Goal: Transaction & Acquisition: Purchase product/service

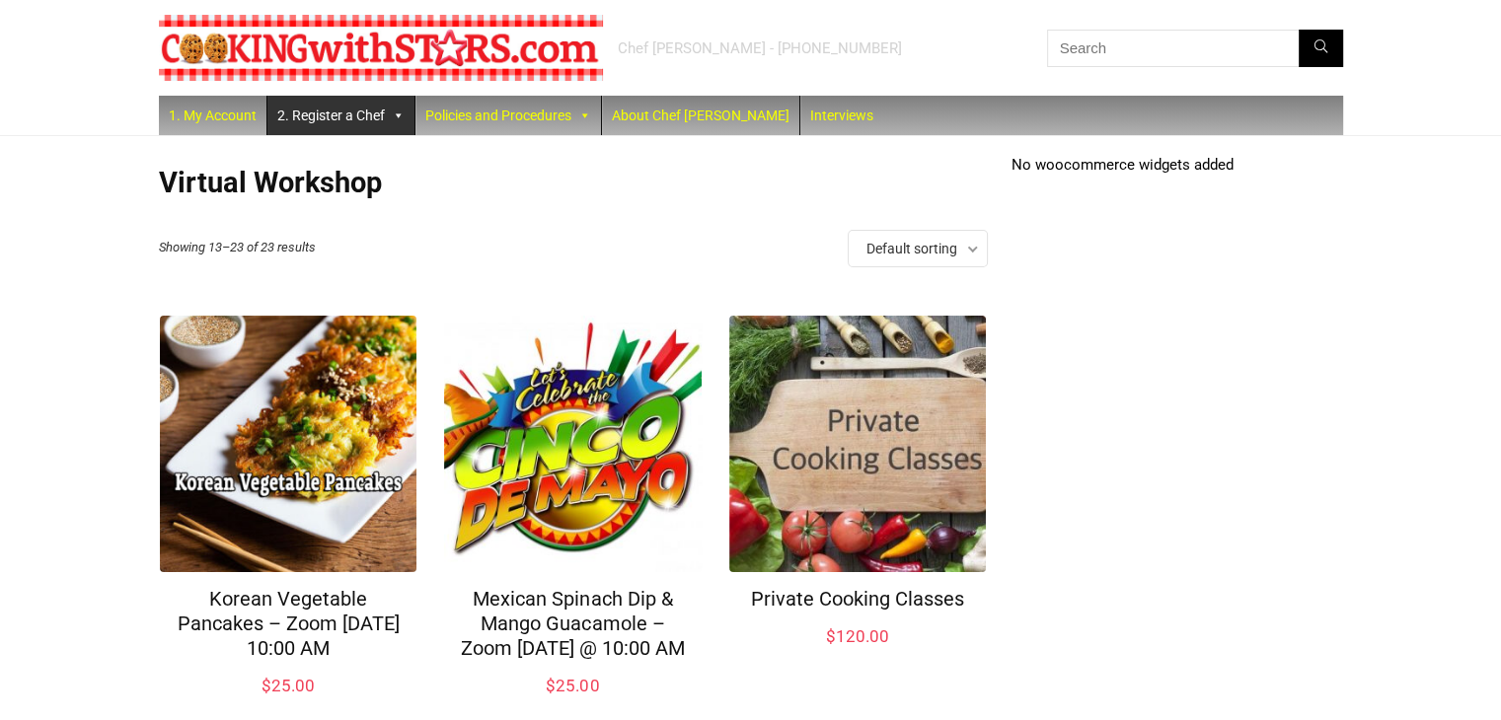
click at [354, 120] on link "2. Register a Chef" at bounding box center [340, 115] width 147 height 39
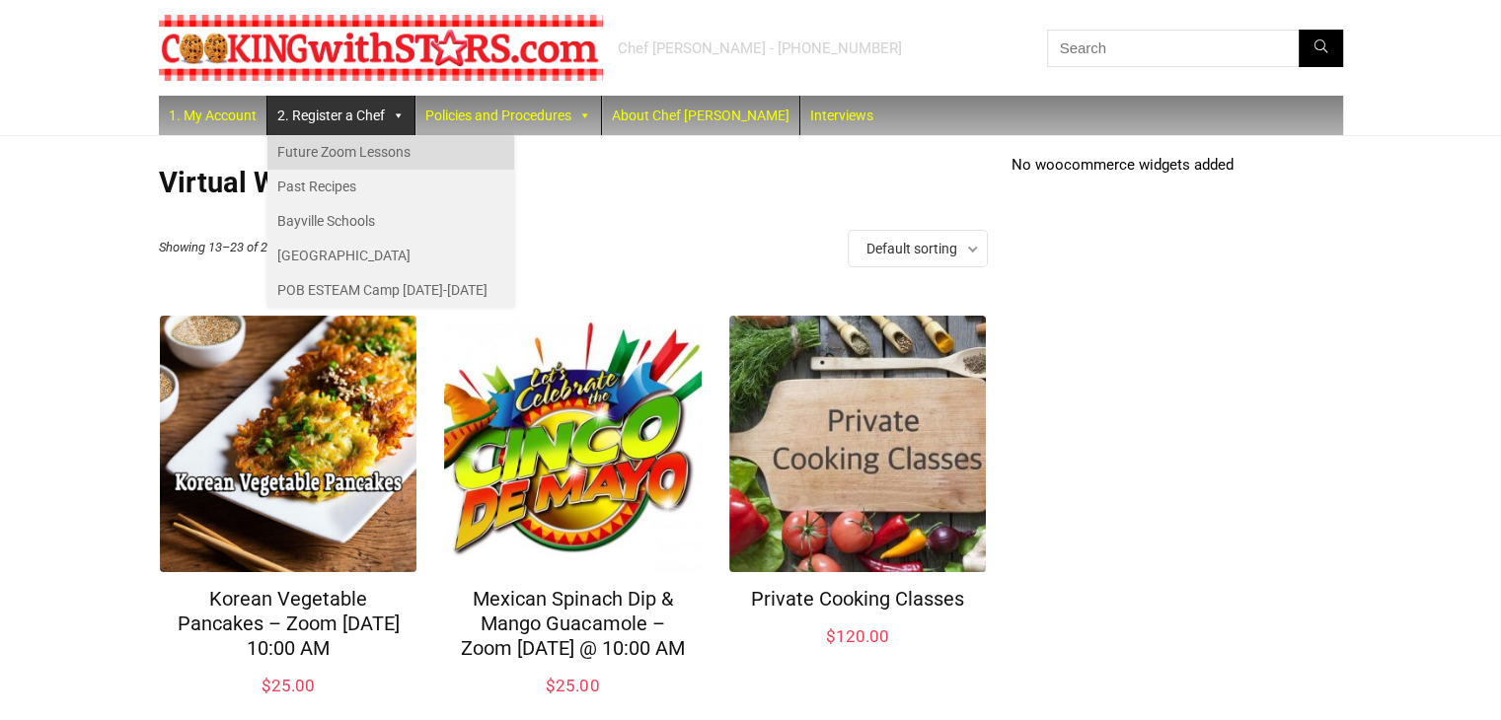
click at [379, 143] on link "Future Zoom Lessons" at bounding box center [390, 152] width 247 height 35
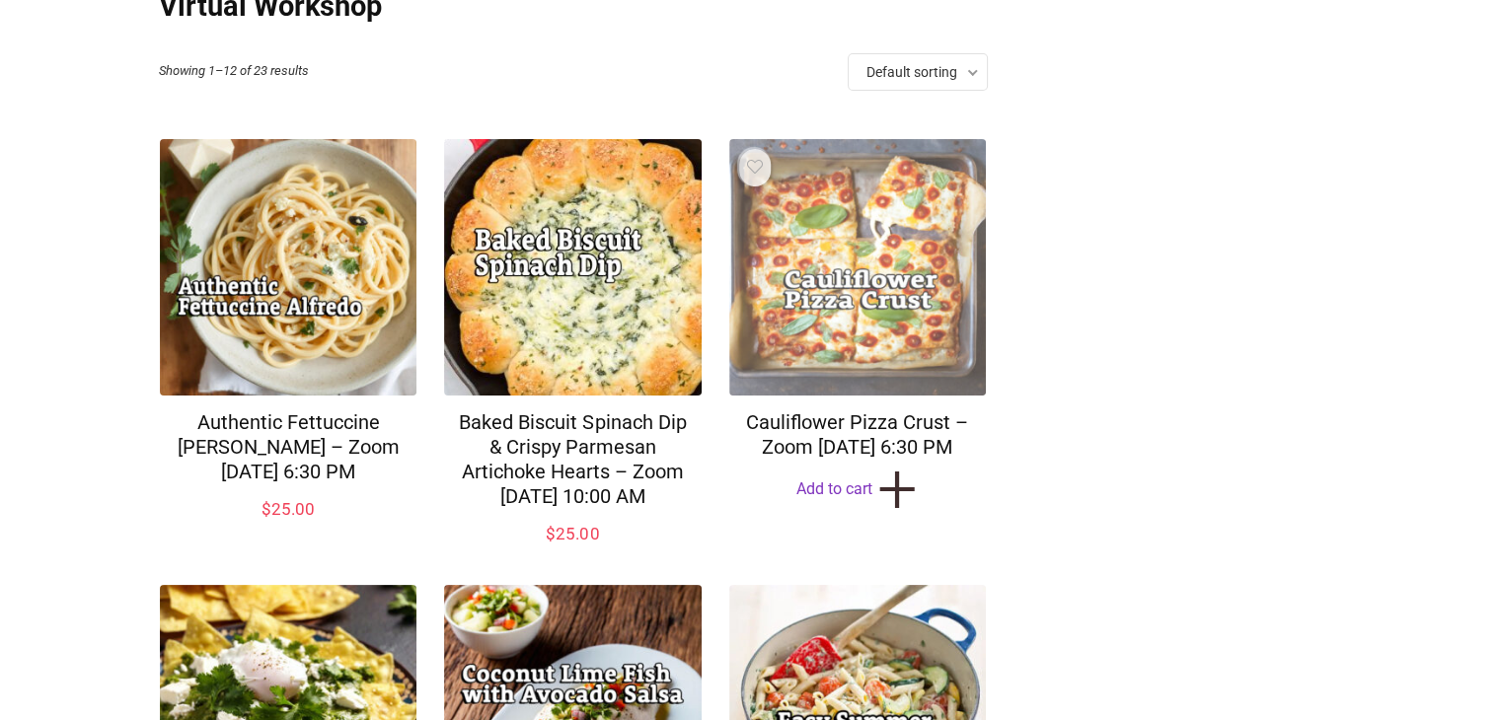
scroll to position [197, 0]
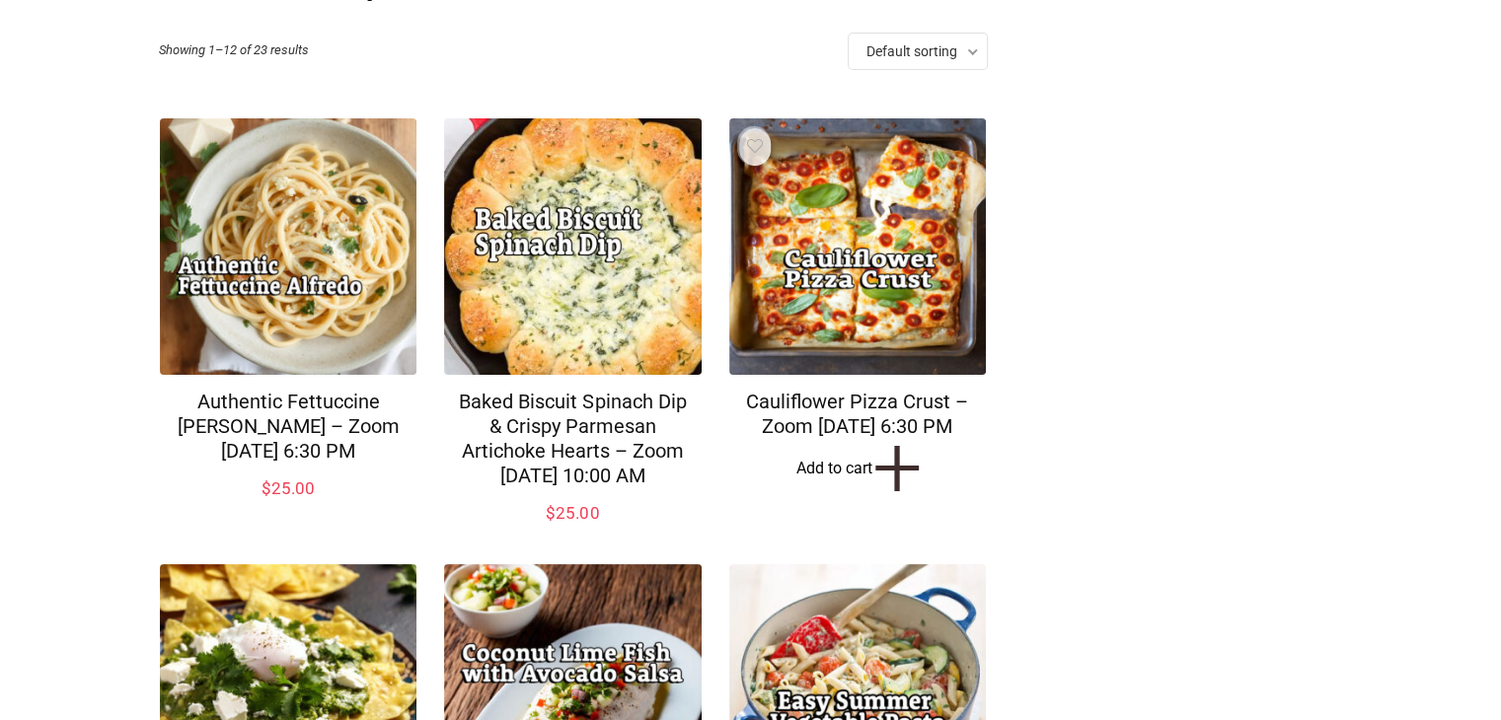
click at [848, 483] on link "Add to cart +" at bounding box center [857, 468] width 257 height 31
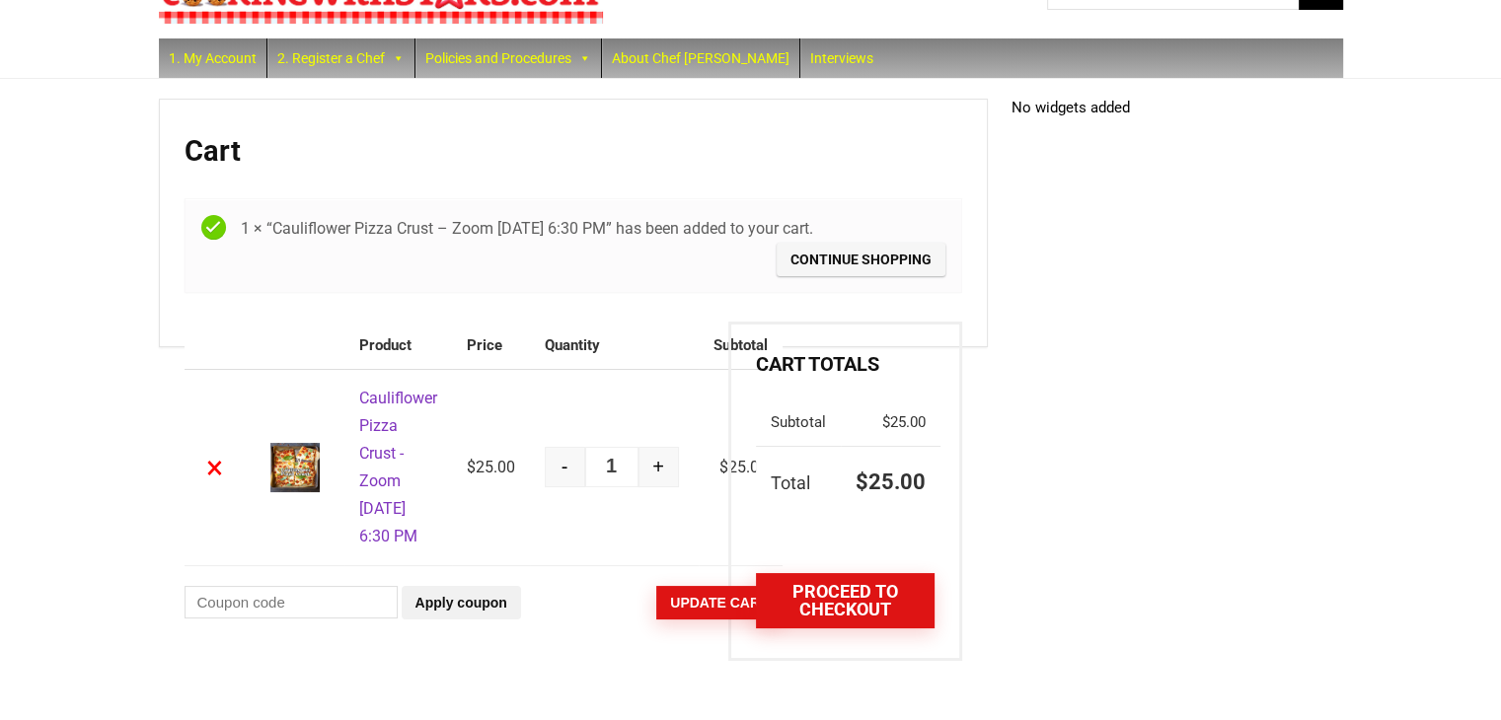
scroll to position [89, 0]
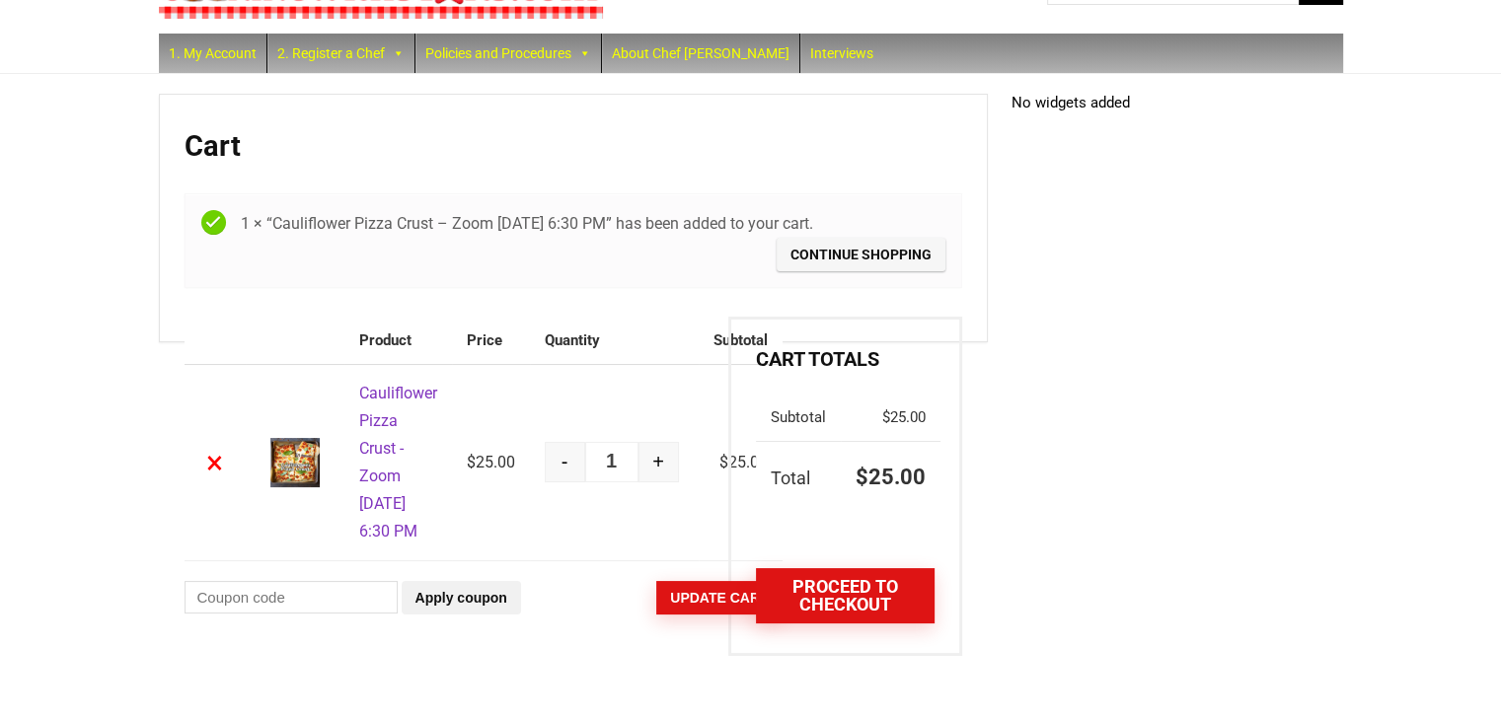
click at [1454, 719] on div at bounding box center [750, 720] width 1501 height 0
click at [836, 568] on link "Proceed to checkout" at bounding box center [845, 595] width 178 height 55
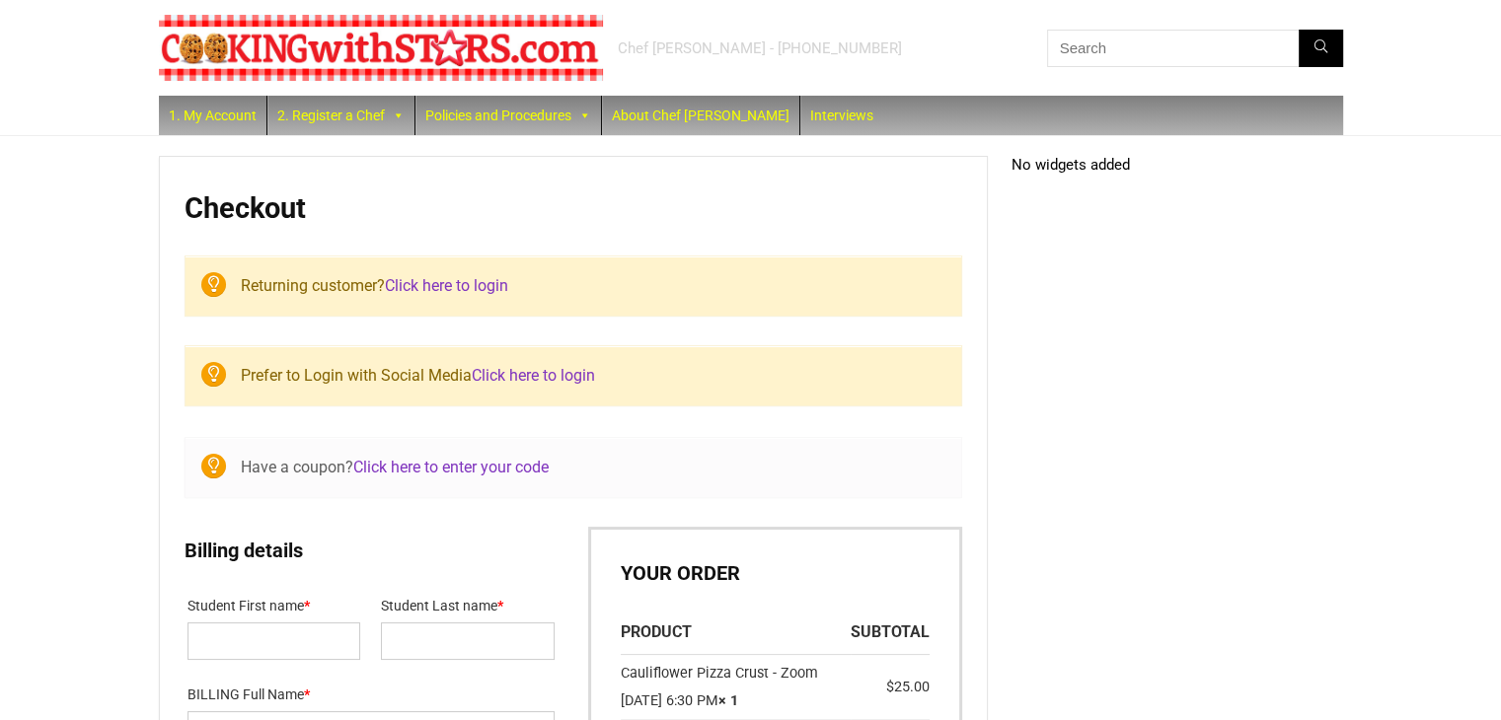
select select "NY"
click at [457, 281] on link "Click here to login" at bounding box center [446, 285] width 123 height 19
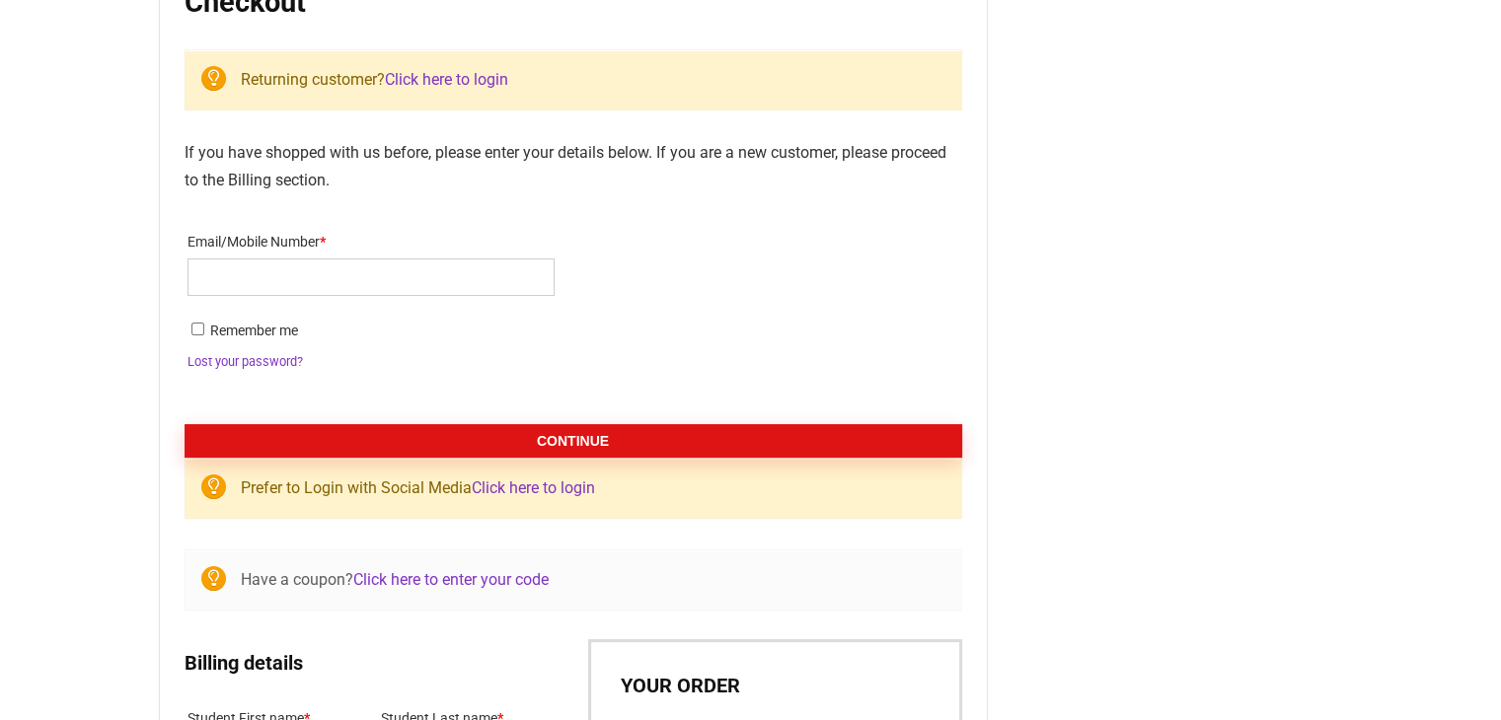
scroll to position [295, 0]
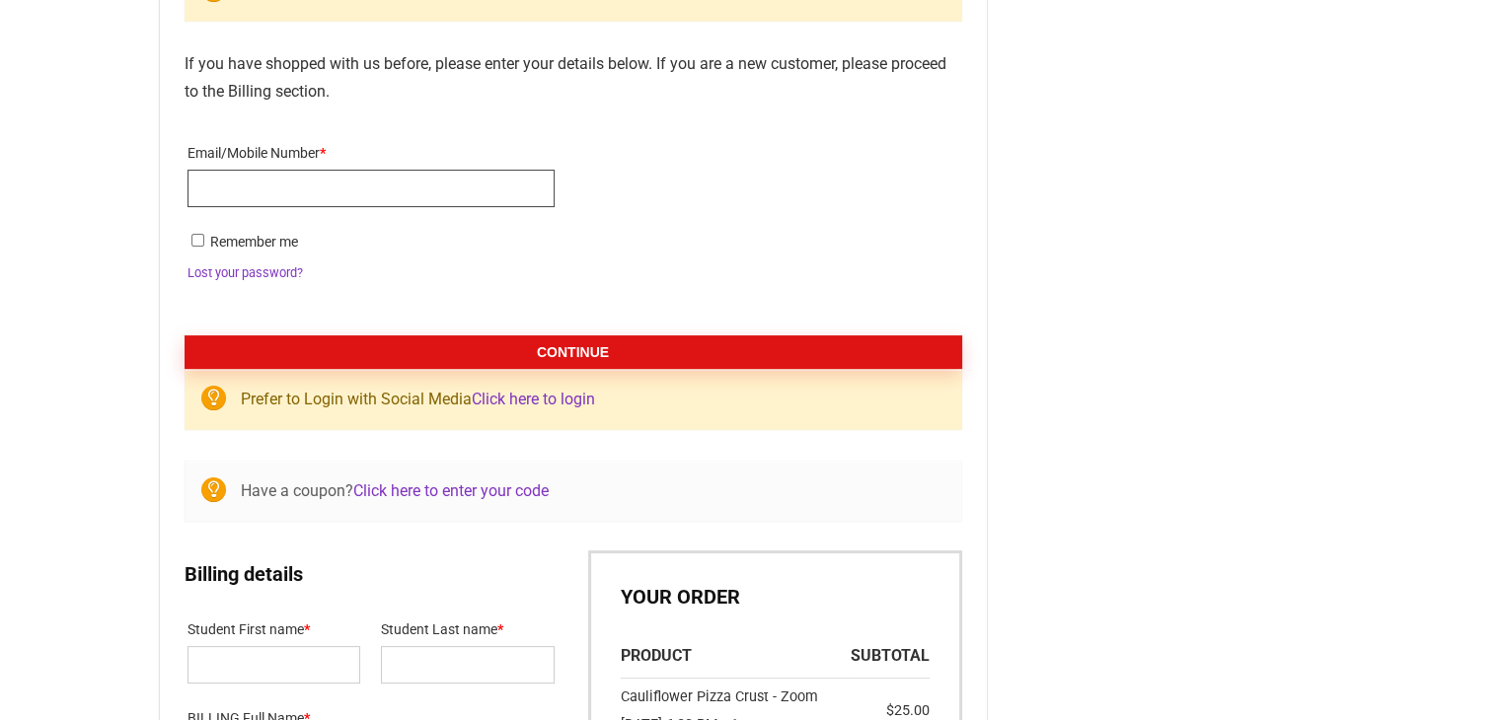
click at [289, 180] on input "Email/Mobile Number *" at bounding box center [370, 188] width 367 height 37
type input "joancrader@gmail.com"
click at [192, 240] on input "Remember me" at bounding box center [197, 240] width 13 height 13
checkbox input "true"
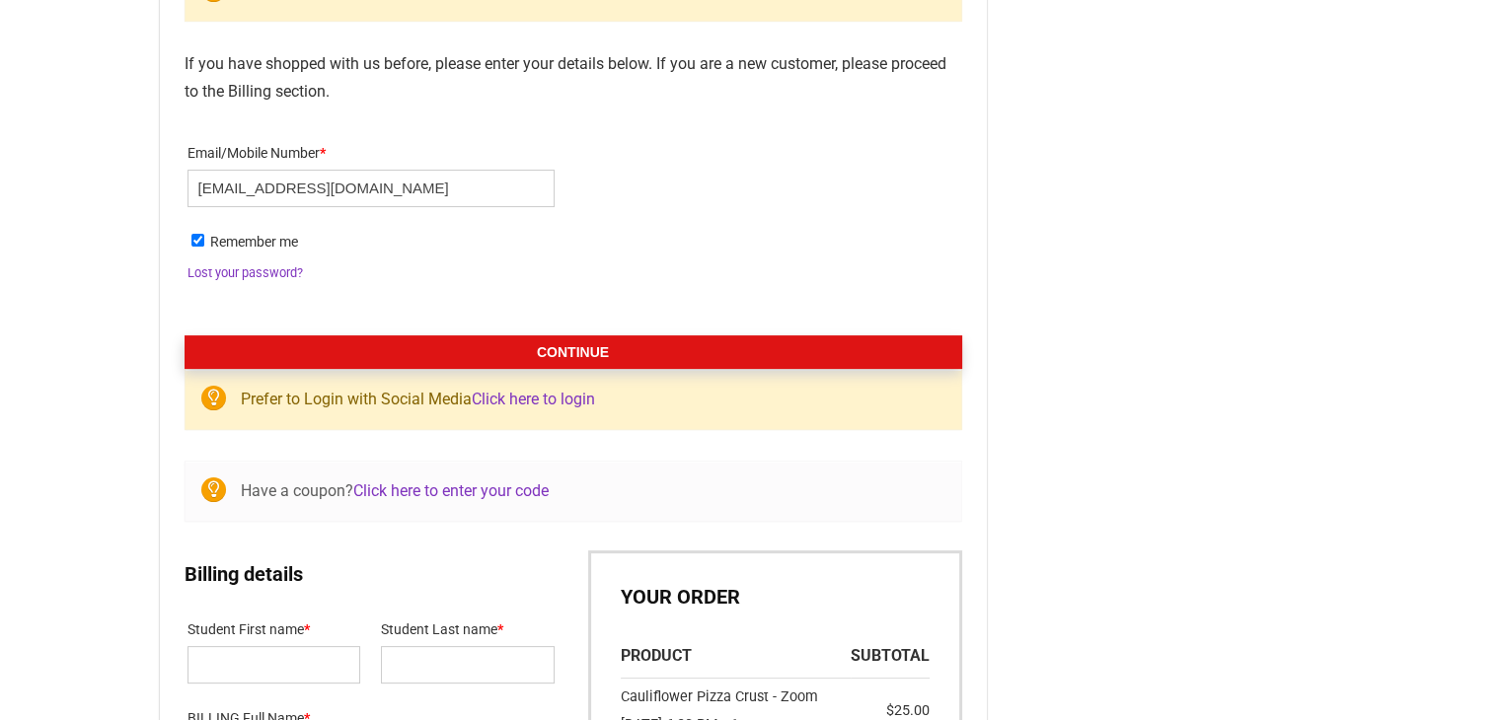
click at [538, 351] on button "Continue" at bounding box center [572, 352] width 777 height 34
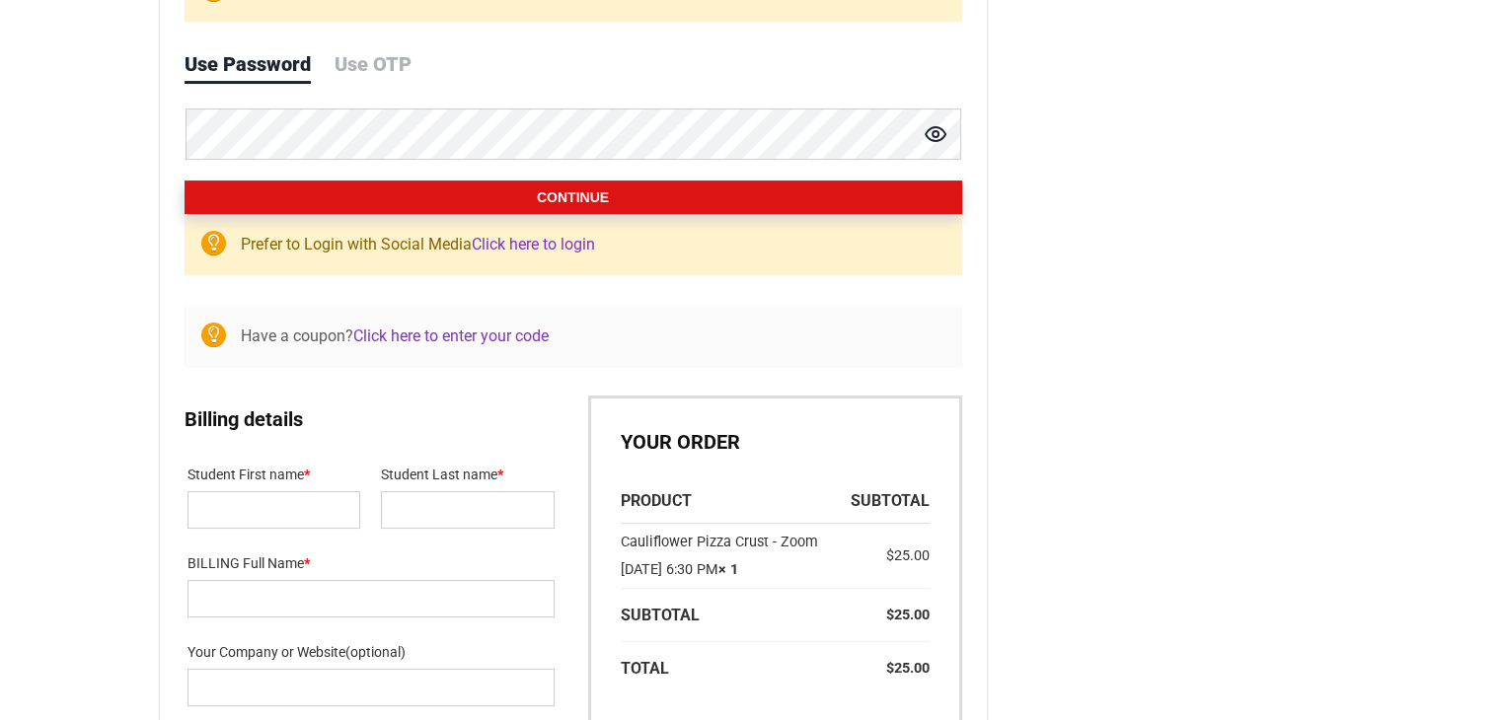
click at [589, 194] on button "Continue" at bounding box center [572, 198] width 777 height 34
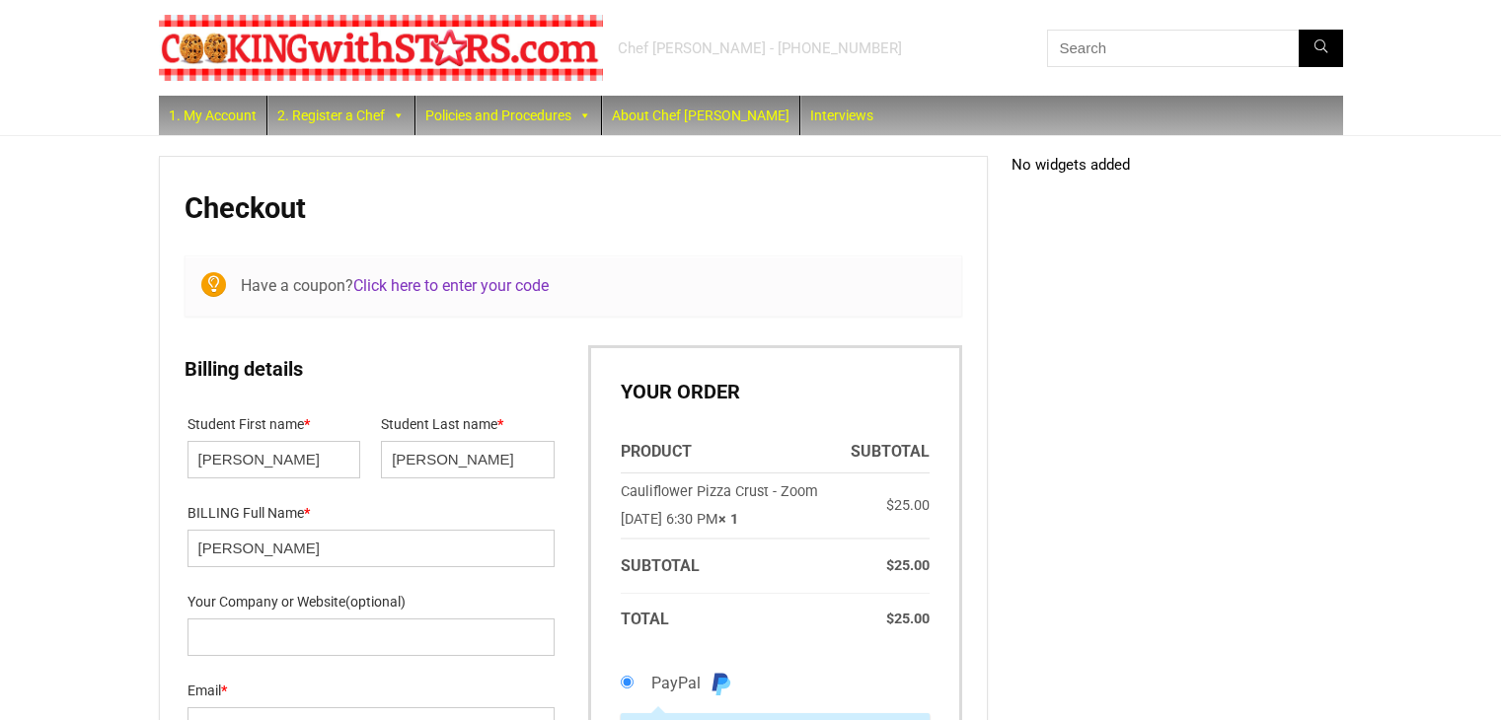
select select "FL"
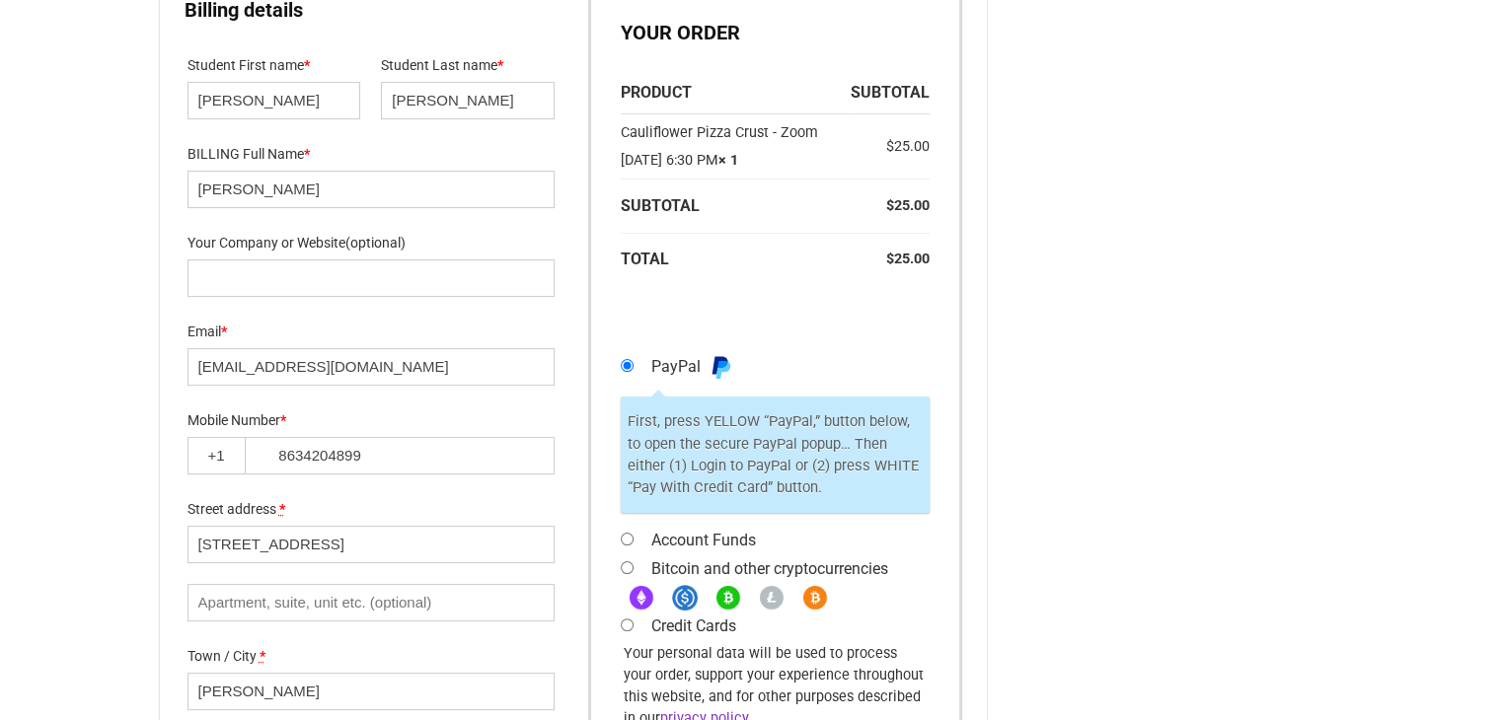
scroll to position [395, 0]
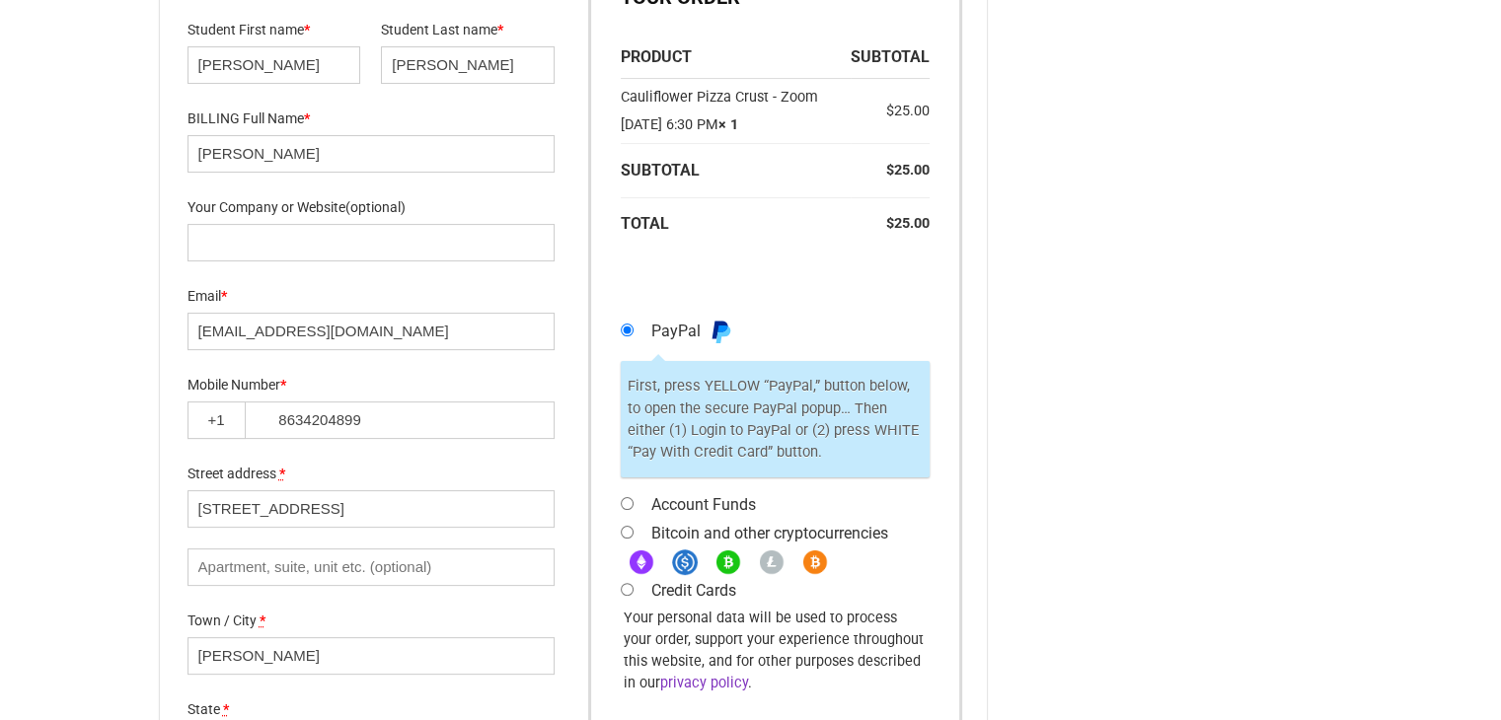
click at [624, 510] on input "Account Funds" at bounding box center [627, 503] width 13 height 13
radio input "true"
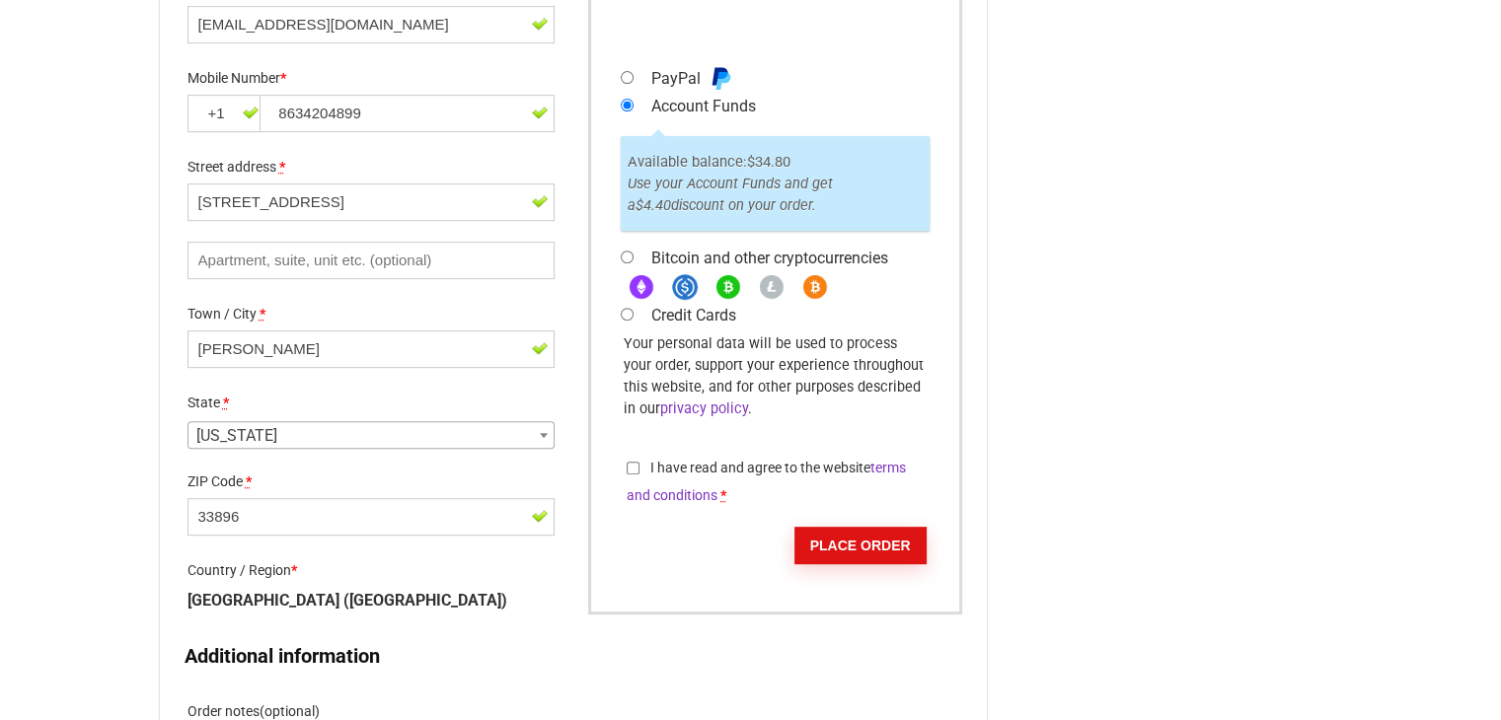
scroll to position [837, 0]
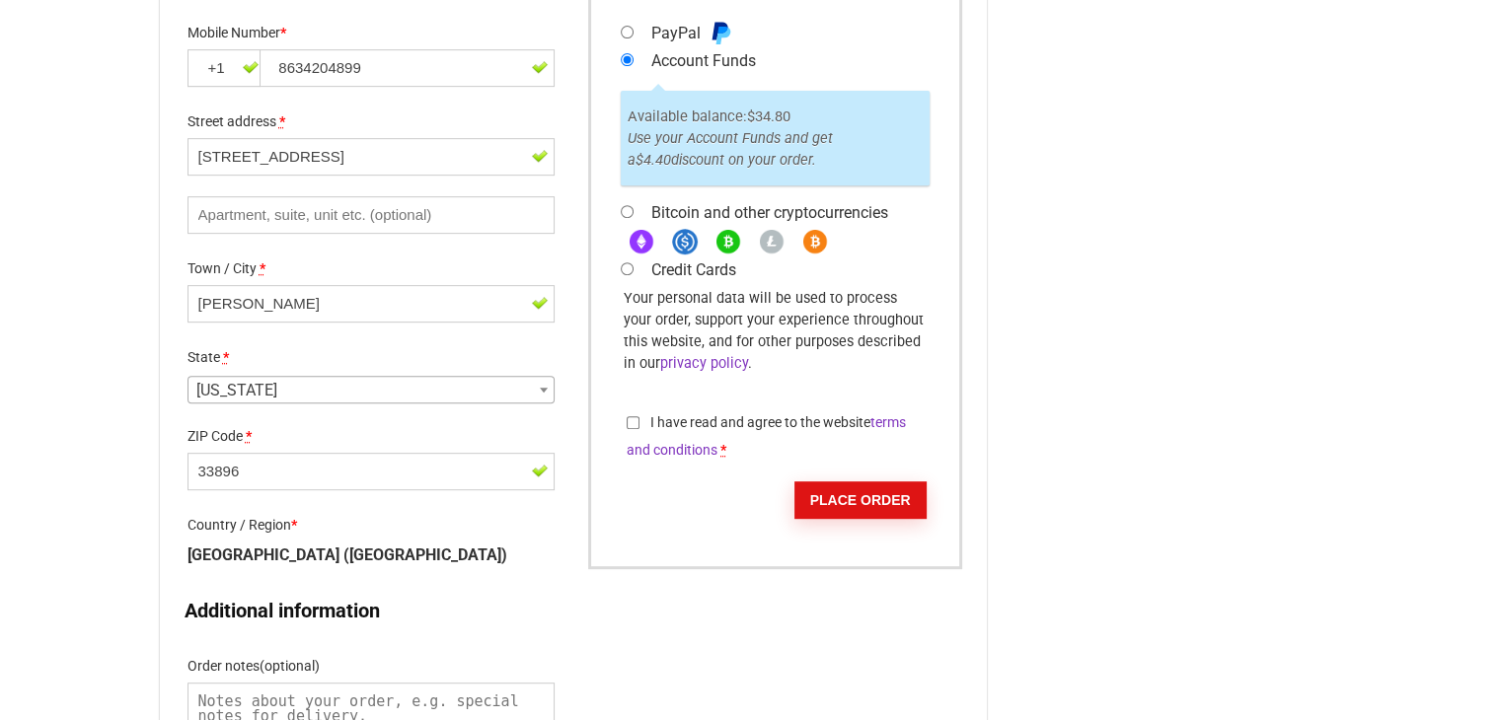
click at [630, 429] on input "I have read and agree to the website terms and conditions *" at bounding box center [632, 422] width 13 height 13
checkbox input "true"
click at [861, 517] on button "Place order" at bounding box center [860, 499] width 132 height 37
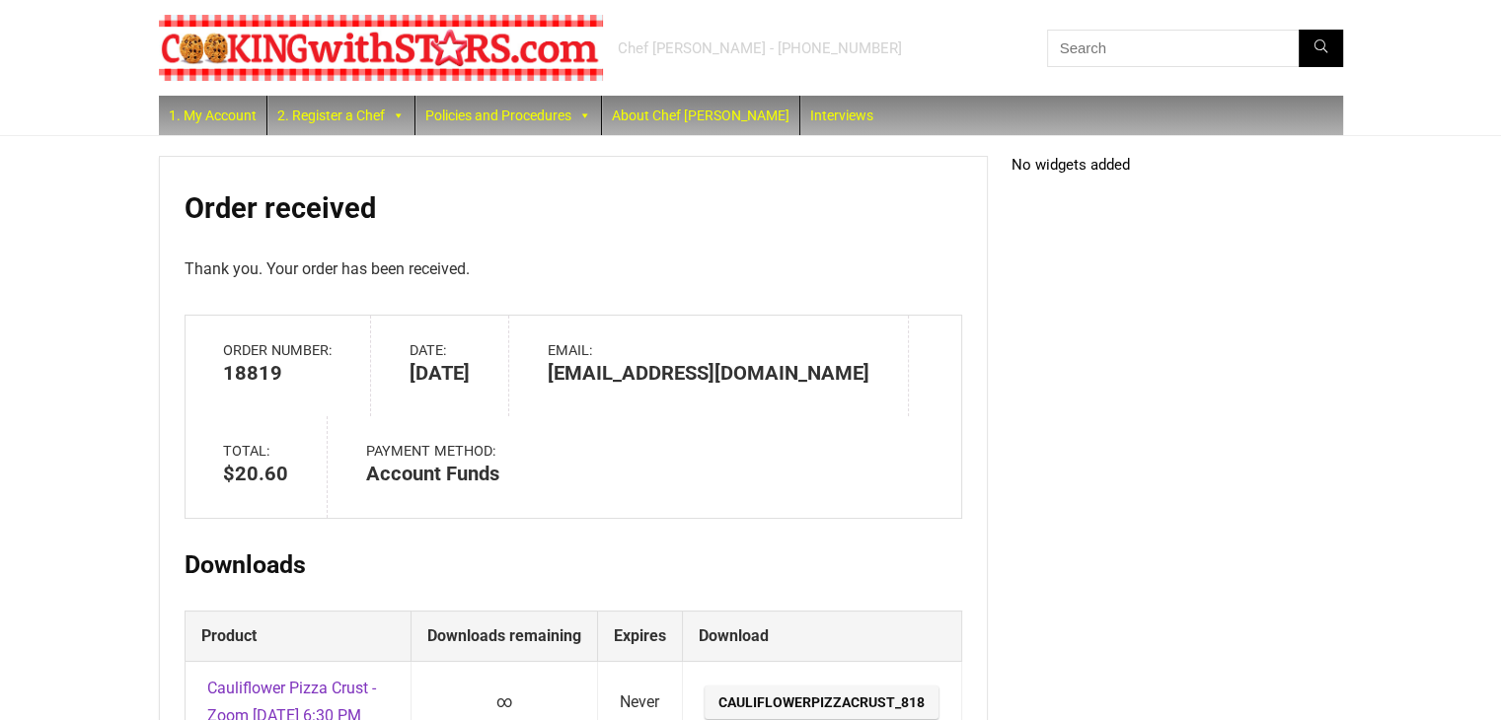
scroll to position [99, 0]
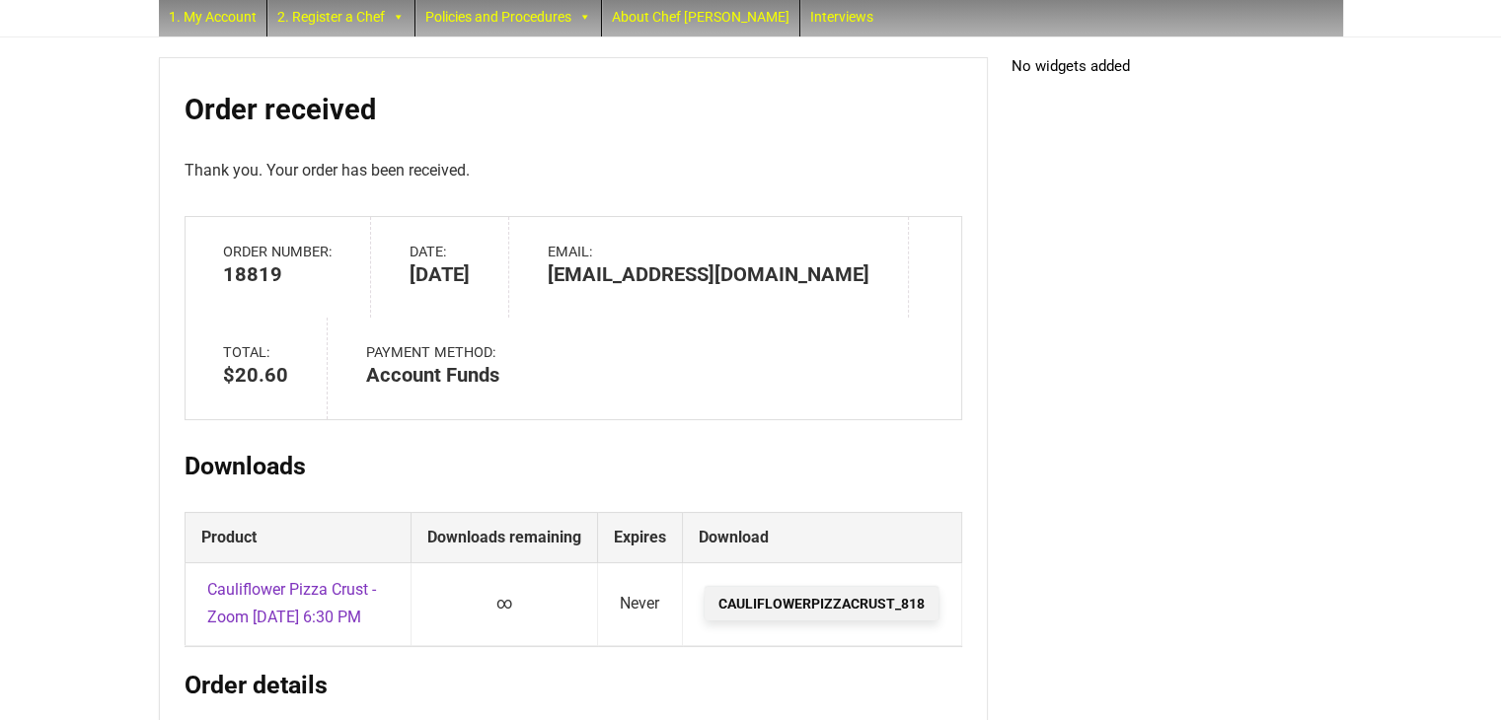
click at [789, 614] on link "CauliflowerPizzaCrust_818" at bounding box center [821, 604] width 234 height 34
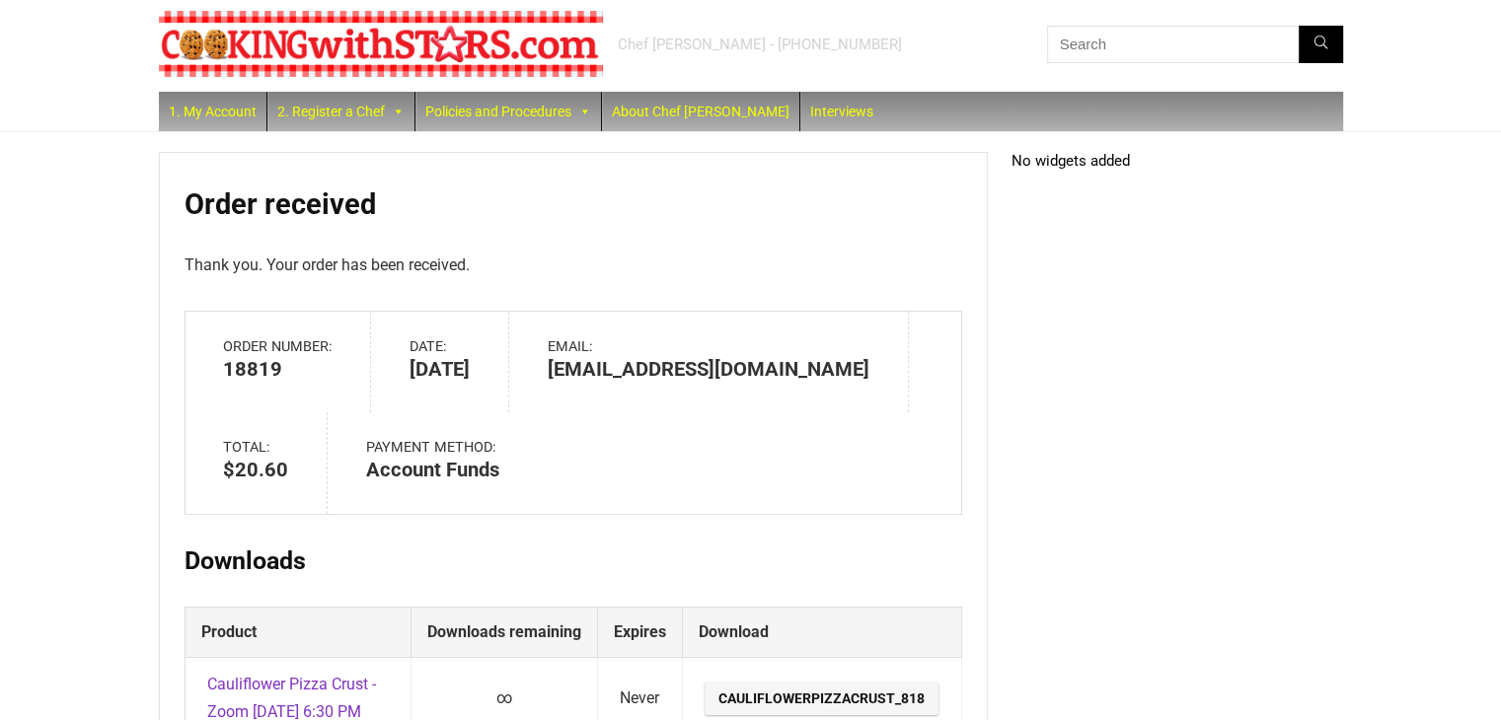
scroll to position [0, 0]
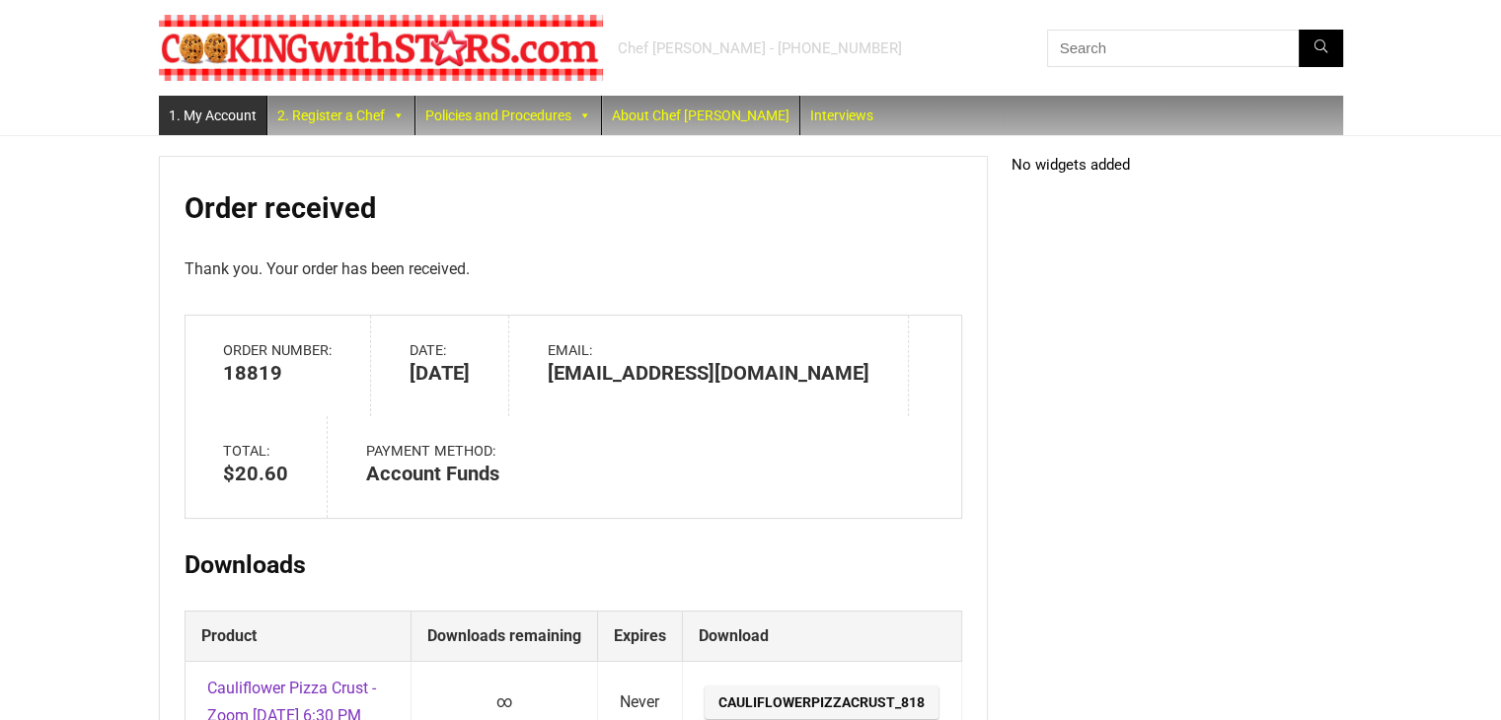
click at [197, 109] on link "1. My Account" at bounding box center [213, 115] width 108 height 39
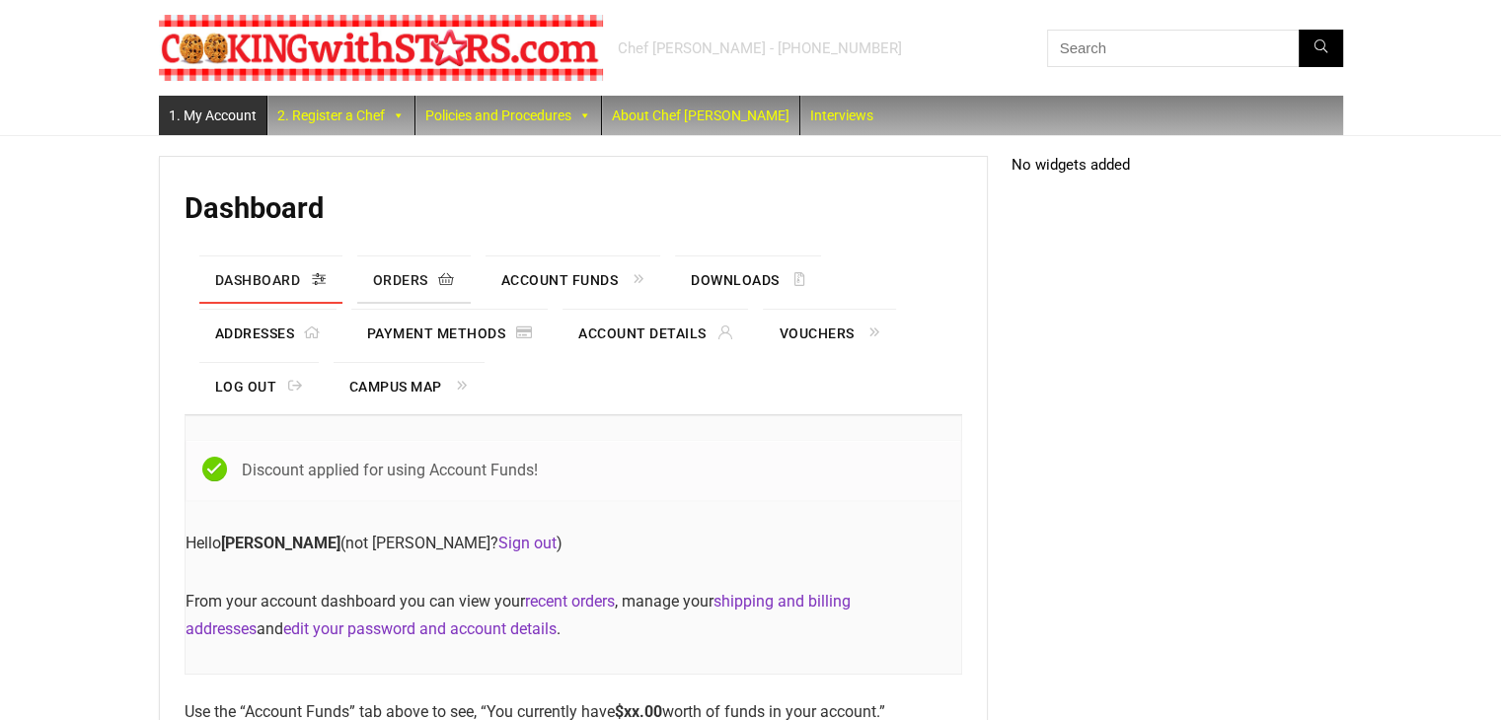
click at [399, 279] on link "Orders" at bounding box center [413, 280] width 113 height 47
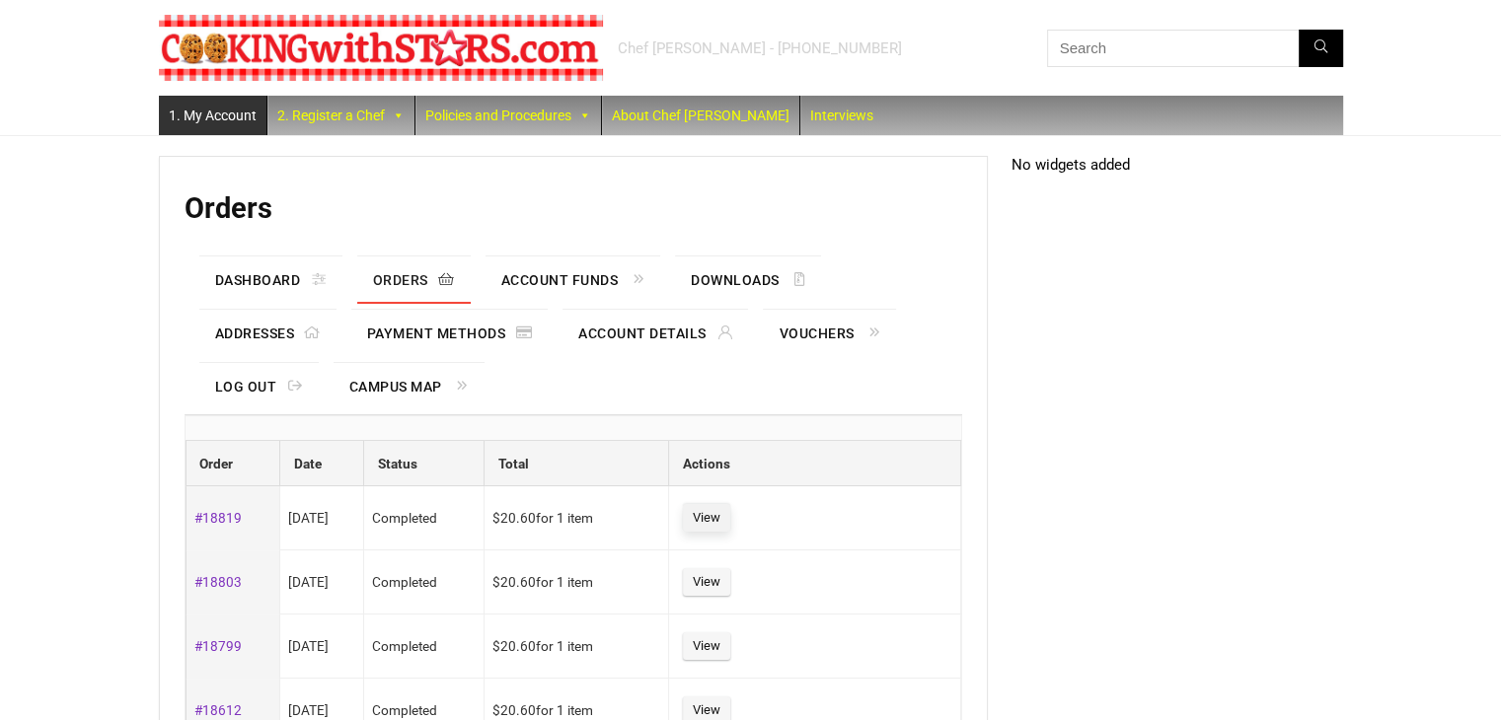
click at [718, 513] on link "View" at bounding box center [706, 518] width 47 height 28
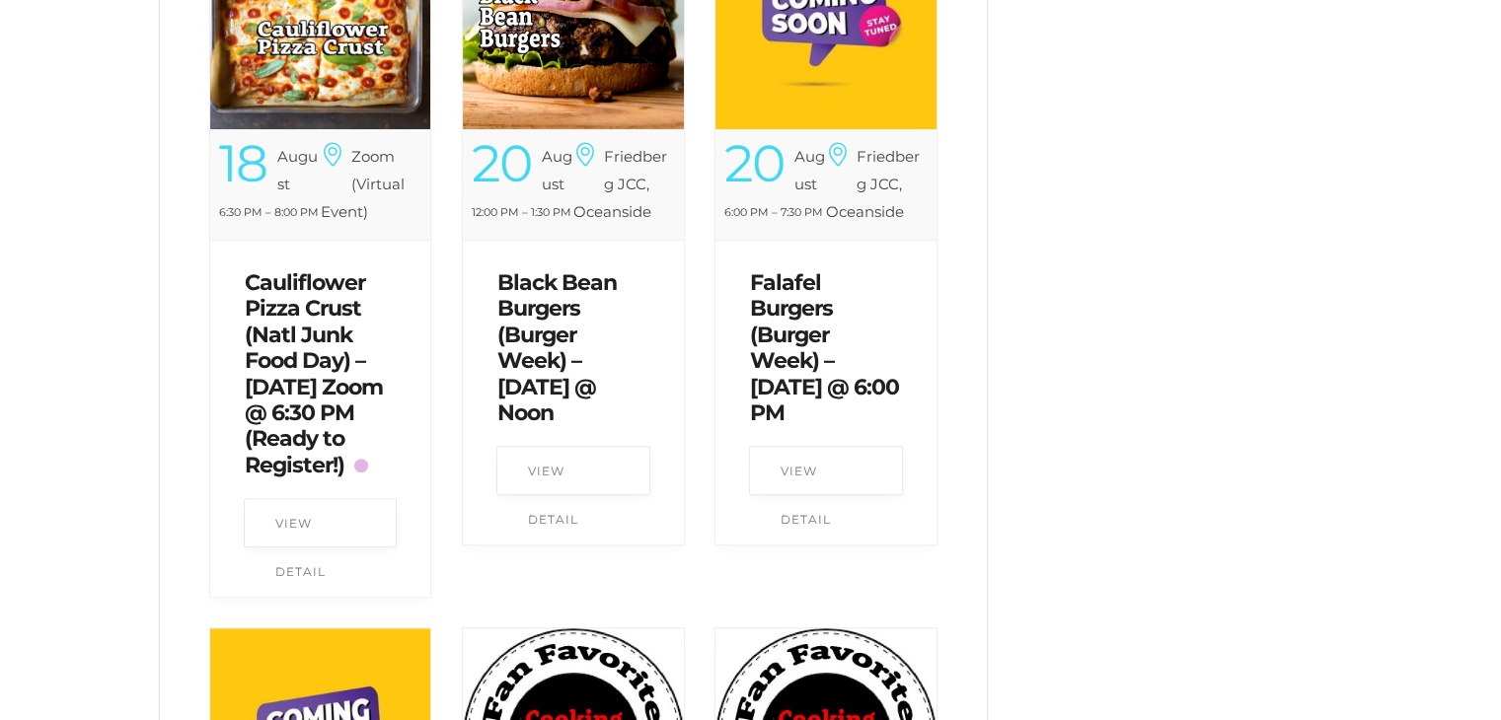
scroll to position [987, 0]
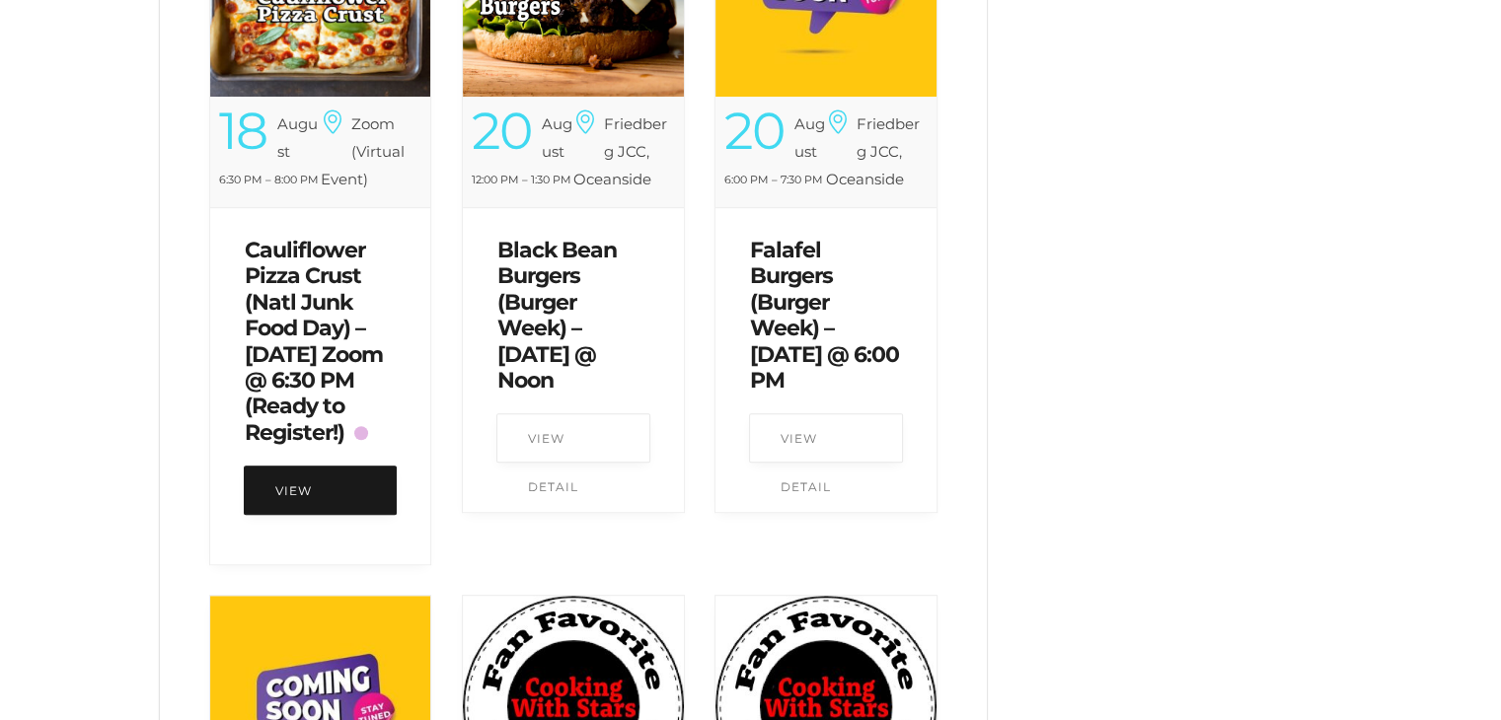
click at [315, 478] on link "View Detail" at bounding box center [321, 490] width 154 height 49
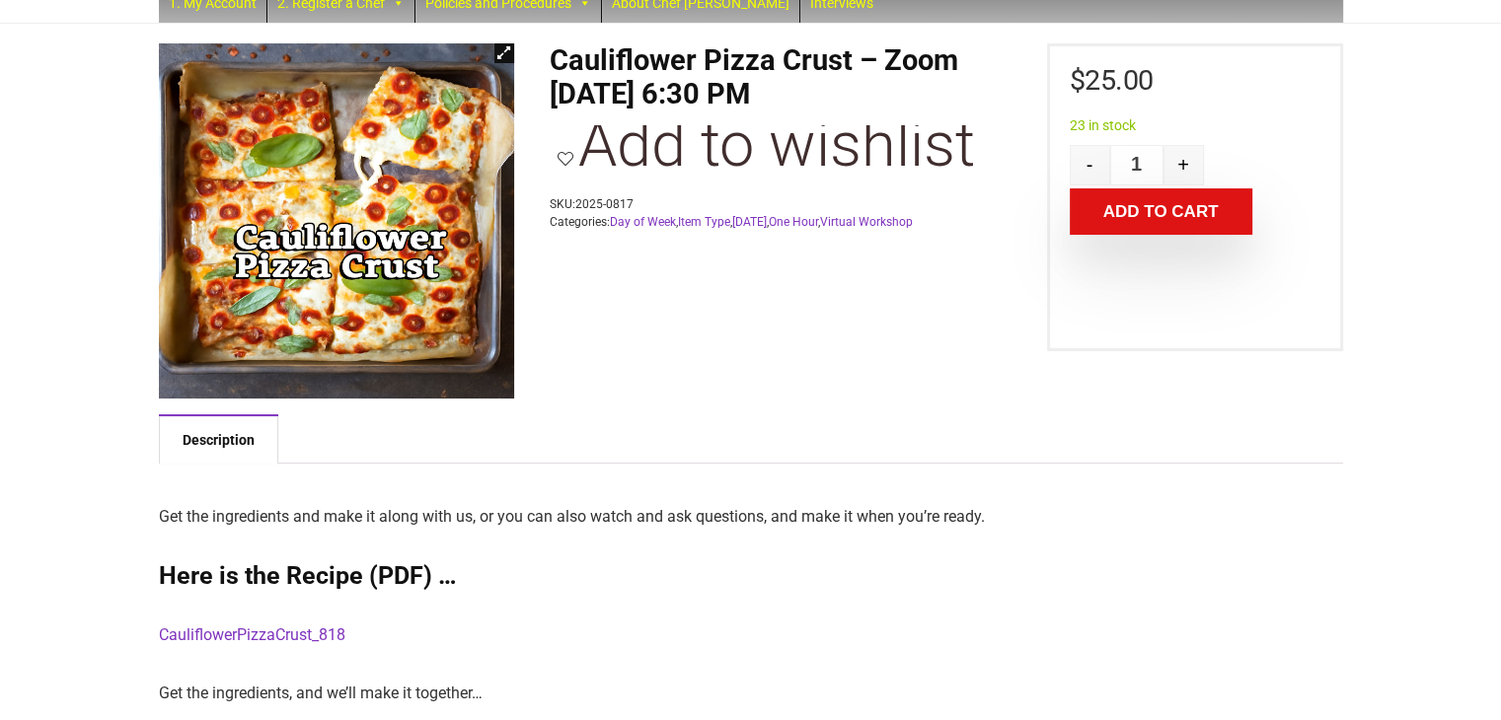
scroll to position [197, 0]
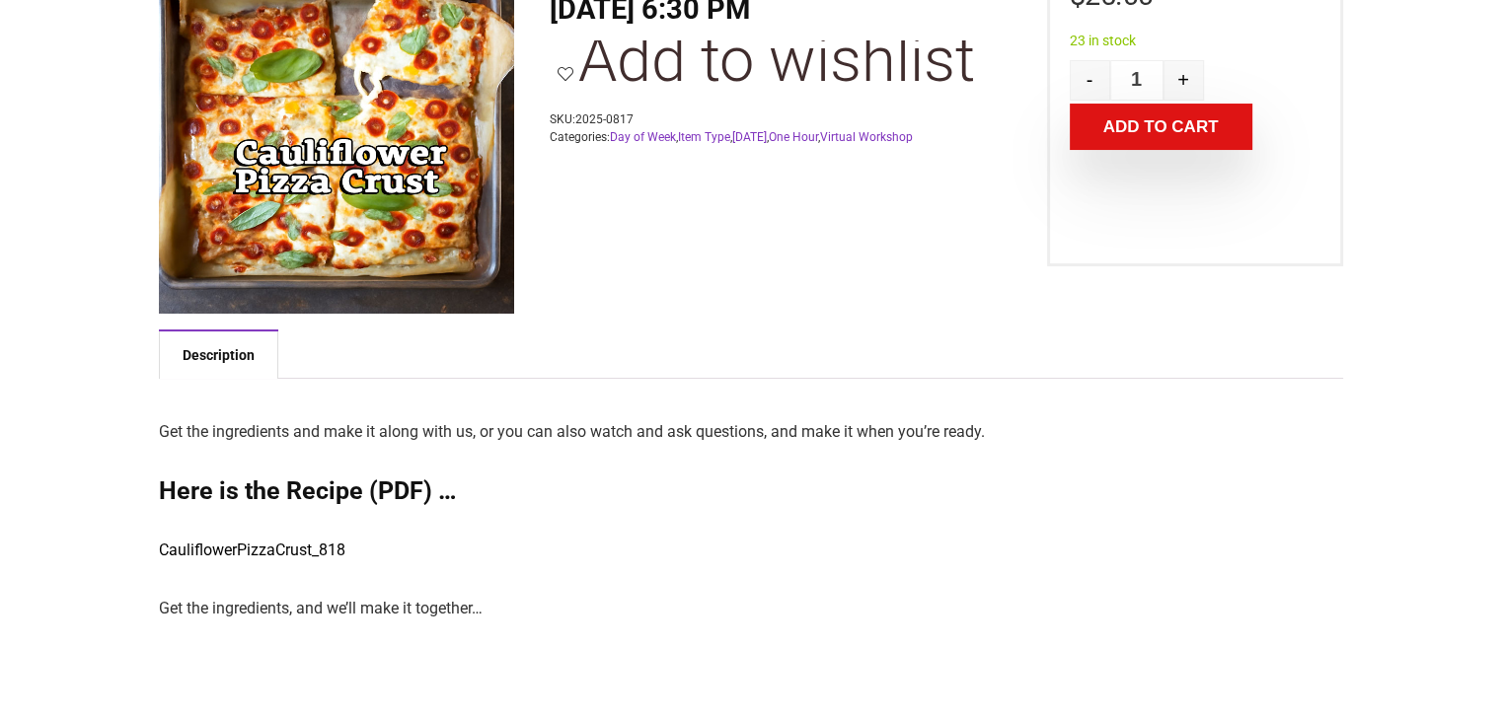
click at [256, 552] on link "CauliflowerPizzaCrust_818" at bounding box center [252, 550] width 186 height 19
